Goal: Find specific page/section: Find specific page/section

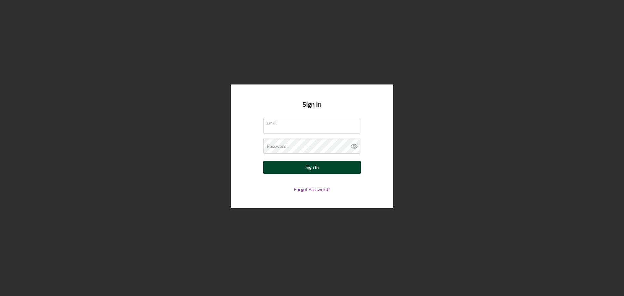
type input "[PERSON_NAME][EMAIL_ADDRESS][DOMAIN_NAME]"
click at [311, 166] on div "Sign In" at bounding box center [311, 167] width 13 height 13
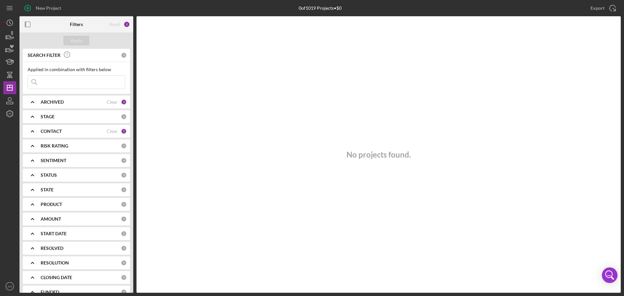
click at [60, 81] on input at bounding box center [76, 82] width 97 height 13
type input "dirty"
click at [108, 129] on div "Clear" at bounding box center [112, 131] width 11 height 5
click at [34, 130] on icon "Icon/Expander" at bounding box center [32, 131] width 16 height 16
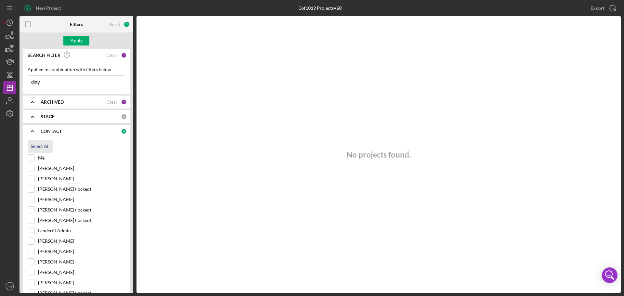
click at [38, 145] on div "Select All" at bounding box center [40, 146] width 19 height 13
checkbox input "true"
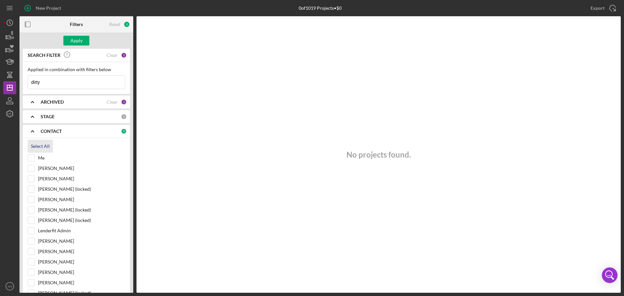
checkbox input "true"
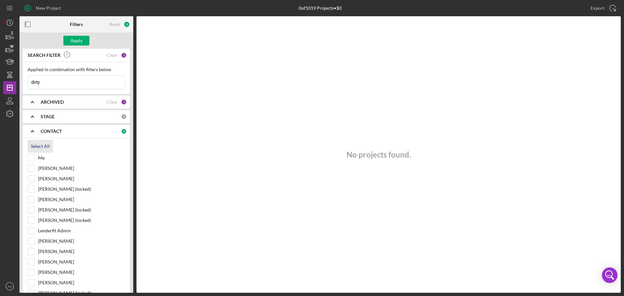
checkbox input "true"
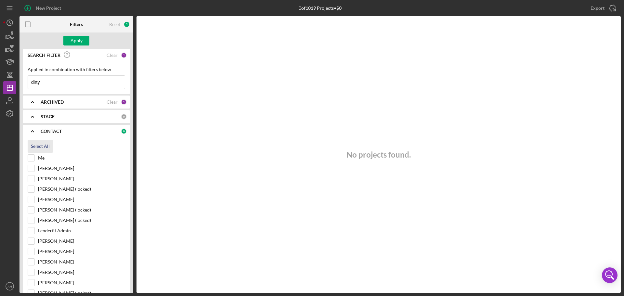
checkbox input "true"
click at [75, 40] on div "Apply" at bounding box center [76, 41] width 12 height 10
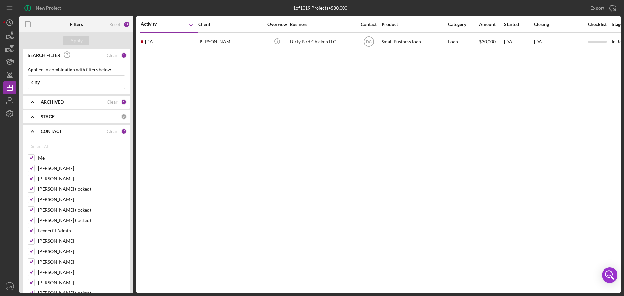
click at [172, 7] on div "New Project" at bounding box center [119, 8] width 200 height 16
